Goal: Check status: Check status

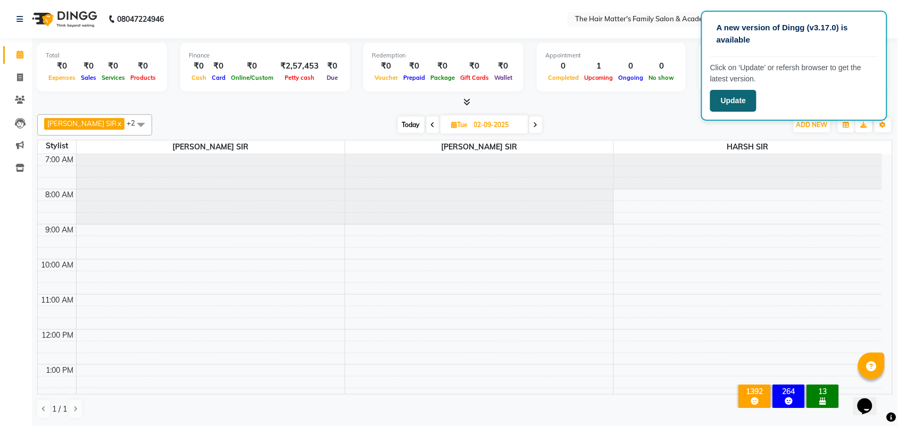
click at [742, 104] on button "Update" at bounding box center [733, 101] width 46 height 22
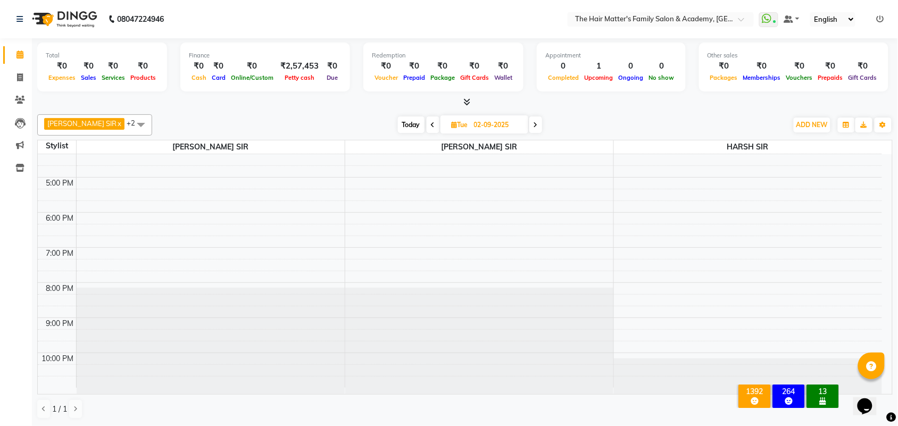
scroll to position [107, 0]
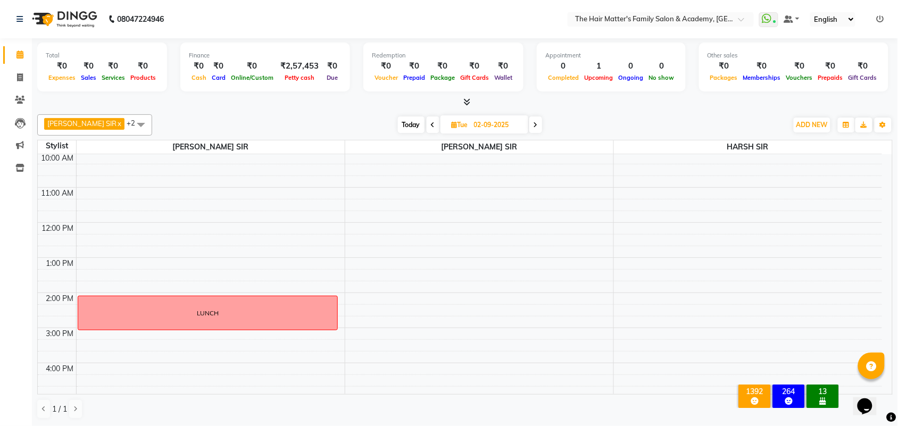
click at [403, 127] on span "Today" at bounding box center [411, 125] width 27 height 16
type input "[DATE]"
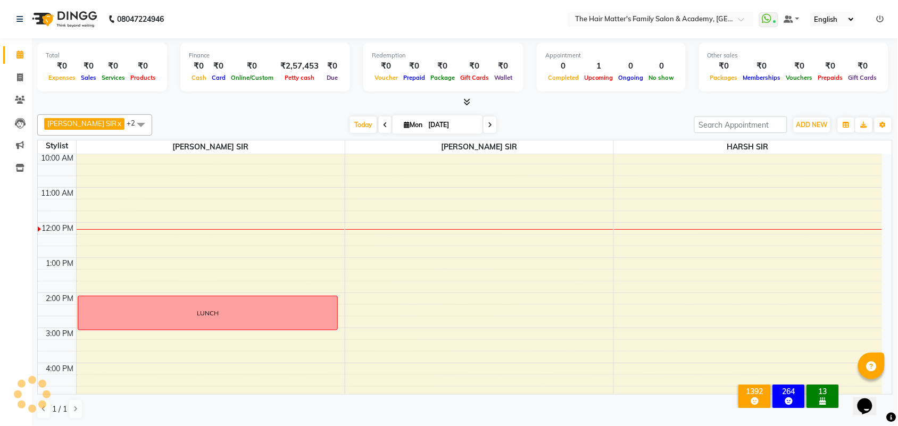
scroll to position [178, 0]
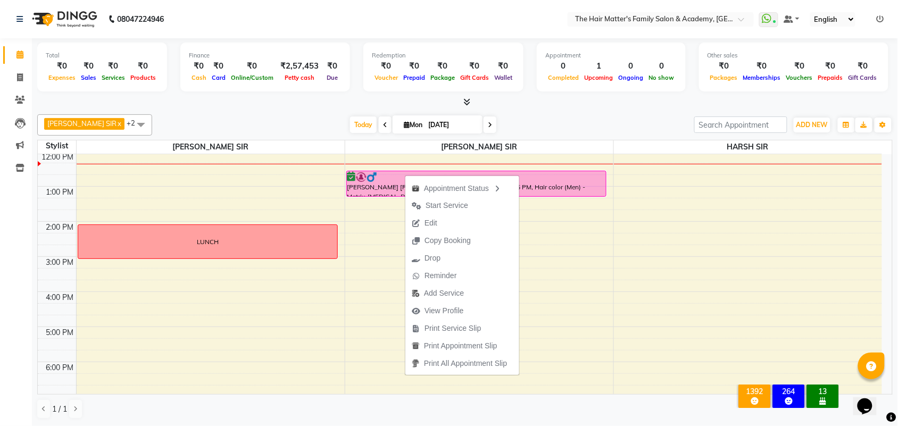
drag, startPoint x: 405, startPoint y: 174, endPoint x: 268, endPoint y: 97, distance: 157.7
click at [268, 97] on div at bounding box center [464, 102] width 855 height 11
